Goal: Task Accomplishment & Management: Manage account settings

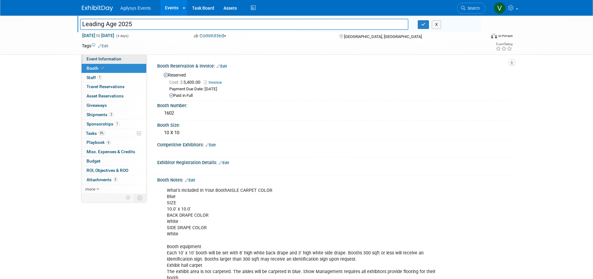
click at [112, 55] on link "Event Information" at bounding box center [114, 58] width 65 height 9
select select "Yes"
select select "FSM"
select select "Yes"
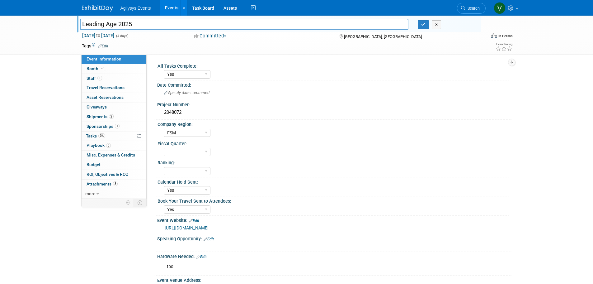
click at [95, 16] on div "Agilysys Events Events Add Event Bulk Upload Events Shareable Event Boards Rece…" at bounding box center [296, 8] width 593 height 16
click at [98, 7] on img at bounding box center [97, 8] width 31 height 6
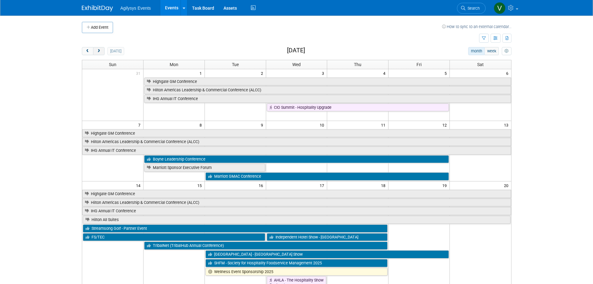
click at [101, 51] on span "next" at bounding box center [98, 51] width 5 height 4
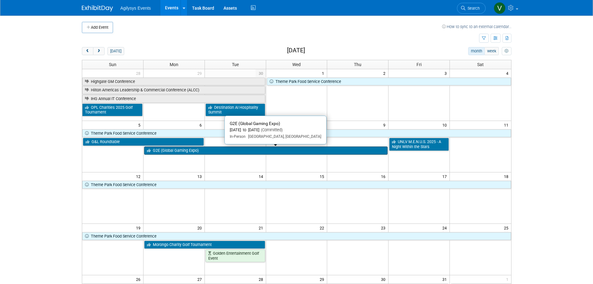
click at [163, 151] on link "G2E (Global Gaming Expo)" at bounding box center [265, 150] width 243 height 8
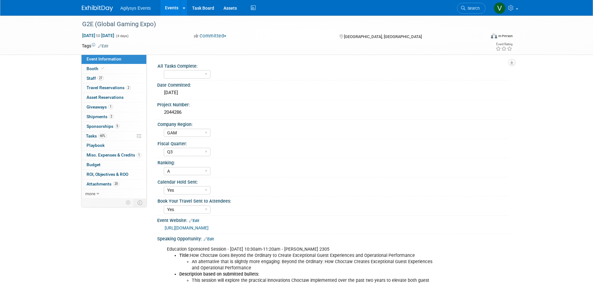
select select "GAM"
select select "Q3"
select select "A"
select select "Yes"
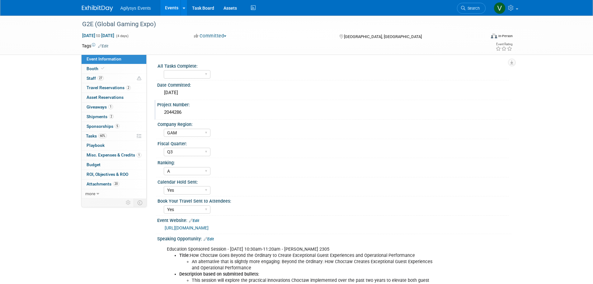
drag, startPoint x: 183, startPoint y: 112, endPoint x: 161, endPoint y: 110, distance: 21.6
click at [161, 110] on div "2044286" at bounding box center [334, 112] width 354 height 10
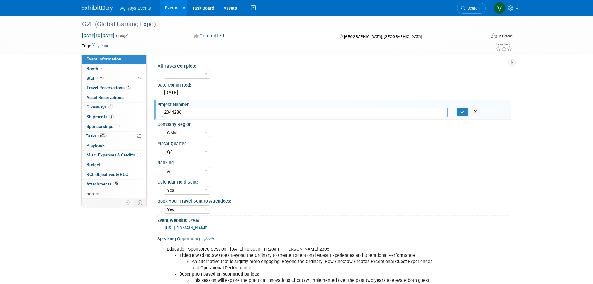
drag, startPoint x: 161, startPoint y: 110, endPoint x: 187, endPoint y: 115, distance: 26.2
click at [189, 107] on div "Project Number:" at bounding box center [334, 104] width 354 height 8
drag, startPoint x: 186, startPoint y: 113, endPoint x: 164, endPoint y: 113, distance: 21.5
click at [164, 113] on input "2044286" at bounding box center [305, 112] width 286 height 10
click at [104, 77] on link "27 Staff 27" at bounding box center [114, 78] width 65 height 9
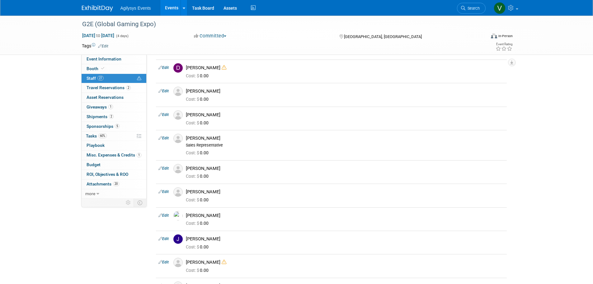
scroll to position [280, 0]
